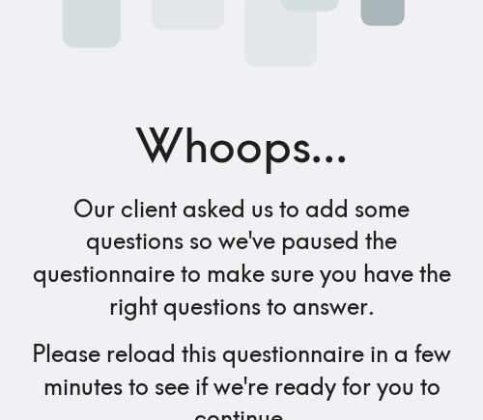
scroll to position [321, 0]
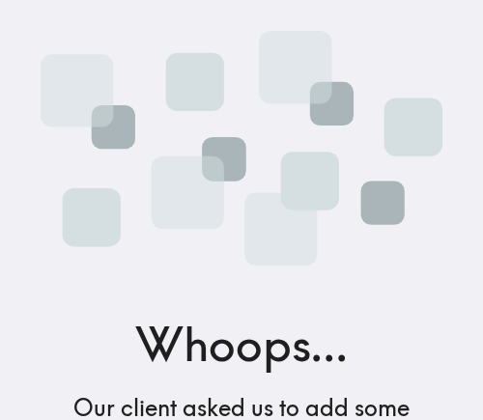
scroll to position [321, 0]
